Goal: Navigation & Orientation: Find specific page/section

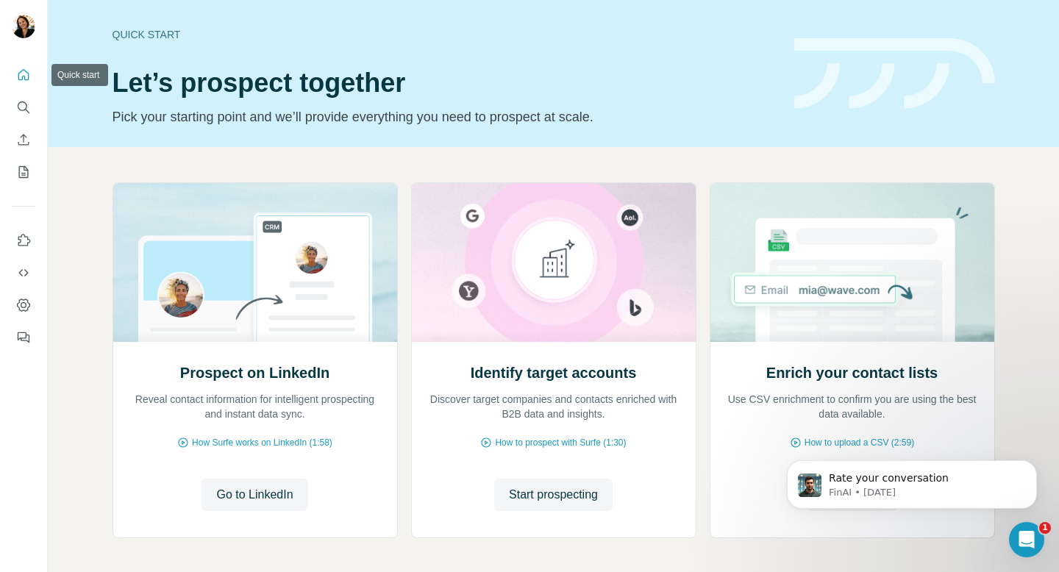
click at [26, 81] on icon "Quick start" at bounding box center [23, 75] width 15 height 15
click at [22, 112] on icon "Search" at bounding box center [23, 107] width 15 height 15
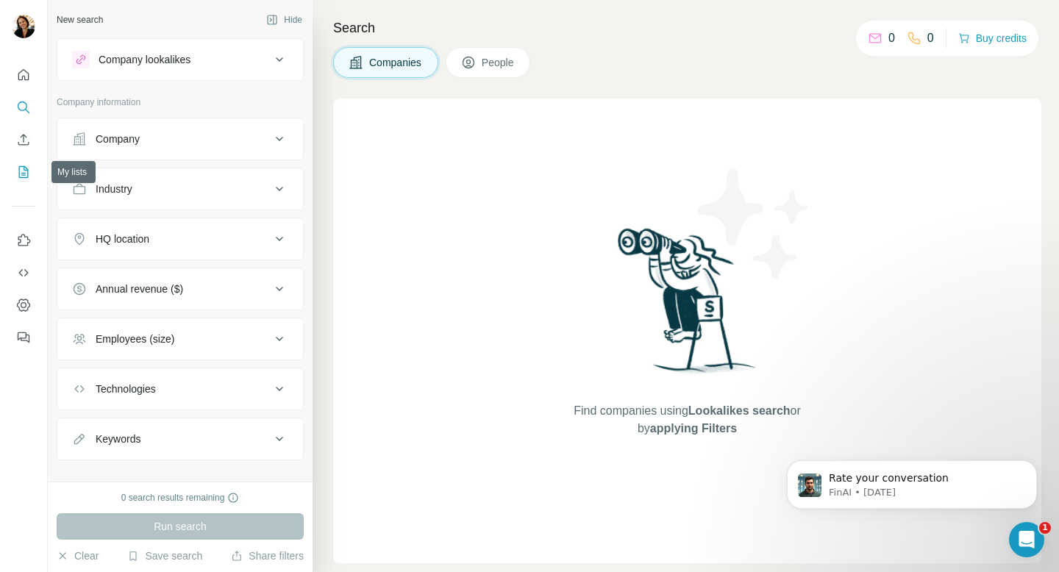
click at [24, 170] on icon "My lists" at bounding box center [24, 171] width 7 height 10
click at [19, 174] on icon "My lists" at bounding box center [24, 172] width 10 height 12
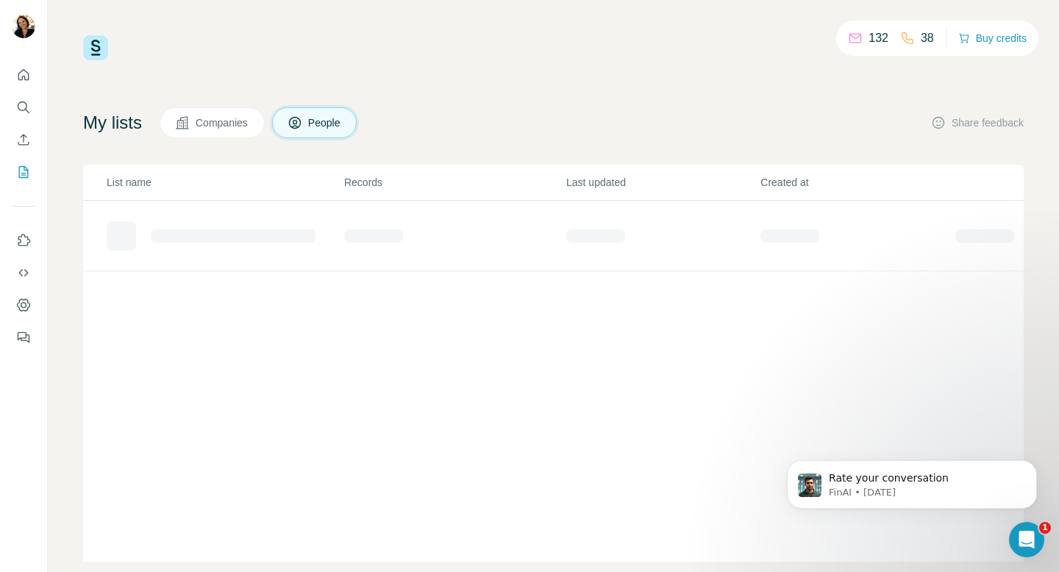
scroll to position [25, 0]
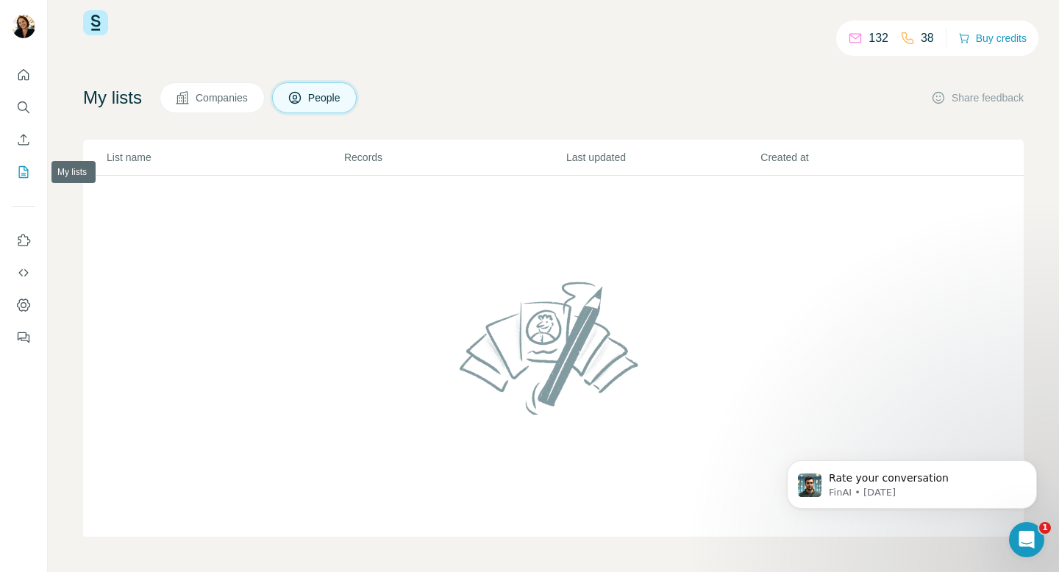
click at [24, 168] on icon "My lists" at bounding box center [24, 171] width 7 height 10
click at [860, 38] on div "132" at bounding box center [868, 38] width 40 height 18
click at [900, 37] on icon at bounding box center [907, 38] width 15 height 15
click at [17, 347] on button "Feedback" at bounding box center [24, 337] width 24 height 26
